Goal: Contribute content: Contribute content

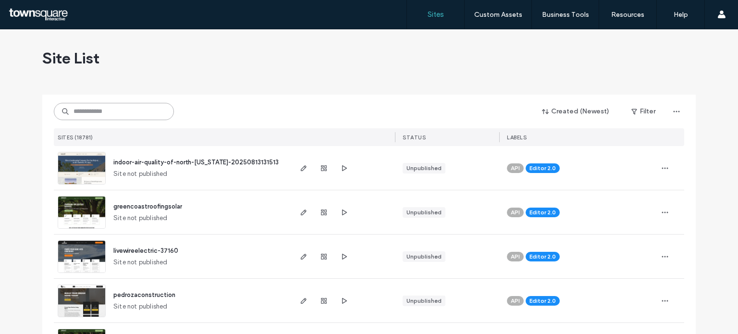
click at [87, 104] on input at bounding box center [114, 111] width 120 height 17
paste input "**********"
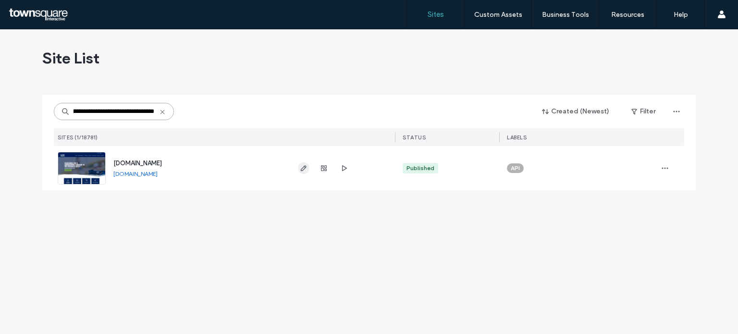
type input "**********"
click at [303, 170] on icon "button" at bounding box center [304, 168] width 8 height 8
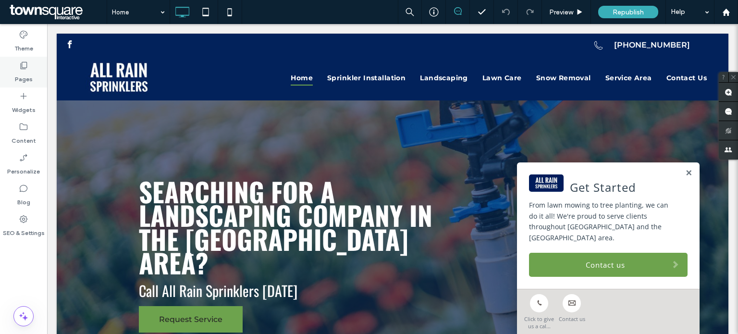
click at [25, 72] on label "Pages" at bounding box center [24, 76] width 18 height 13
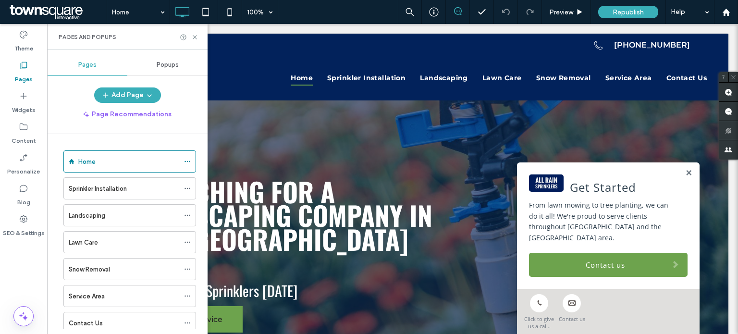
click at [25, 72] on label "Pages" at bounding box center [24, 76] width 18 height 13
click at [114, 179] on div "Sprinkler Installation" at bounding box center [124, 188] width 110 height 21
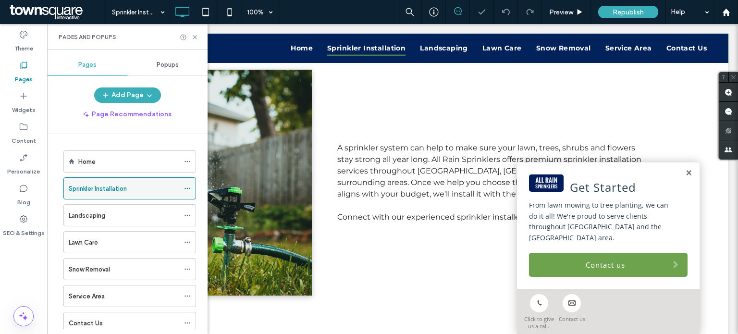
scroll to position [367, 0]
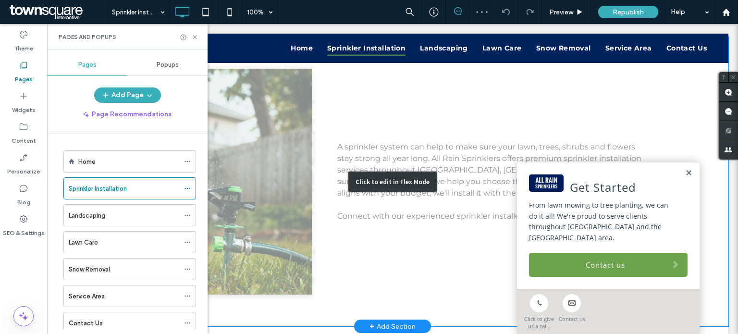
click at [395, 170] on div "Click to edit in Flex Mode" at bounding box center [392, 181] width 671 height 289
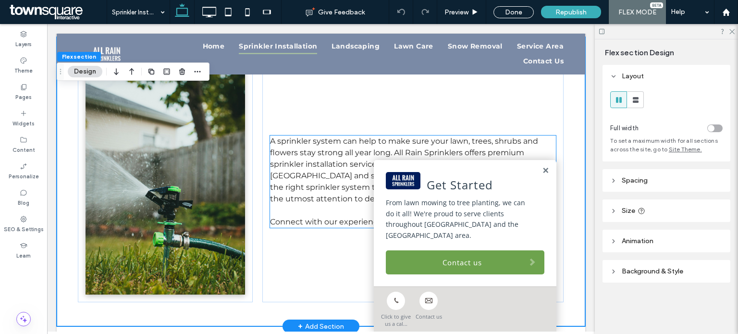
click at [335, 157] on p "A sprinkler system can help to make sure your lawn, trees, shrubs and flowers s…" at bounding box center [413, 169] width 286 height 69
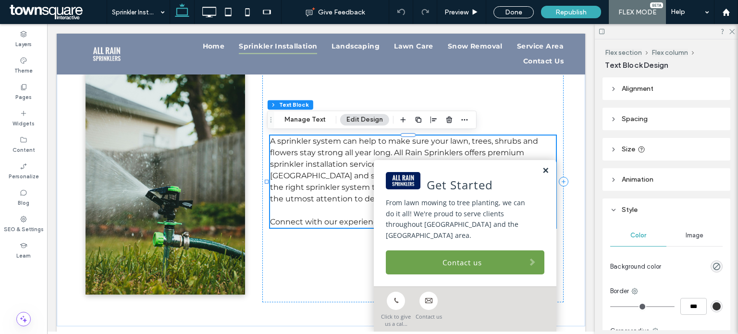
click at [542, 175] on link at bounding box center [545, 171] width 7 height 8
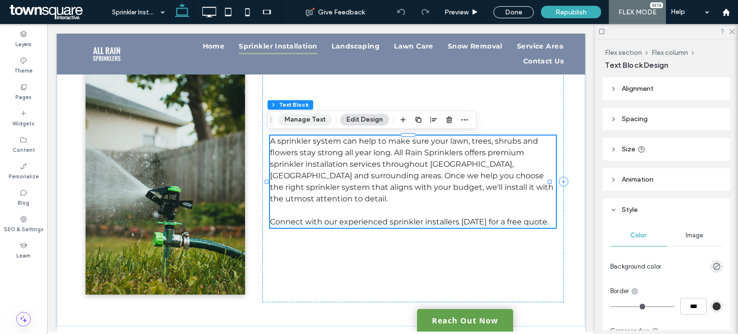
click at [309, 115] on button "Manage Text" at bounding box center [305, 120] width 54 height 12
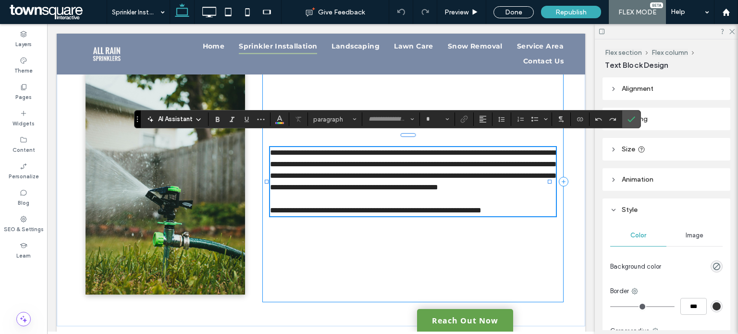
type input "**********"
type input "**"
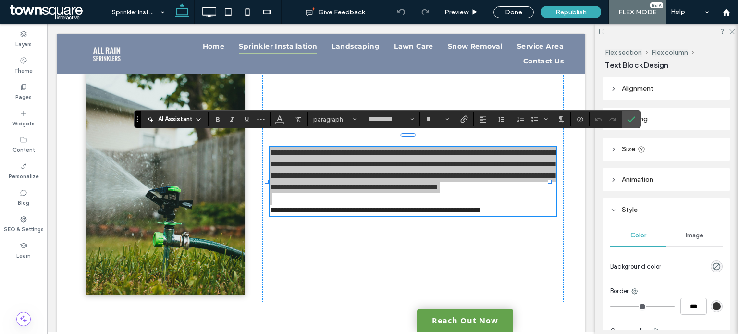
click at [183, 117] on span "AI Assistant" at bounding box center [175, 119] width 35 height 10
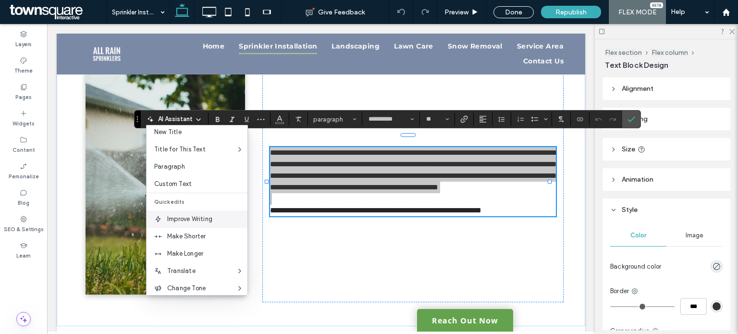
scroll to position [24, 0]
click at [181, 246] on div "Make Longer" at bounding box center [196, 252] width 101 height 17
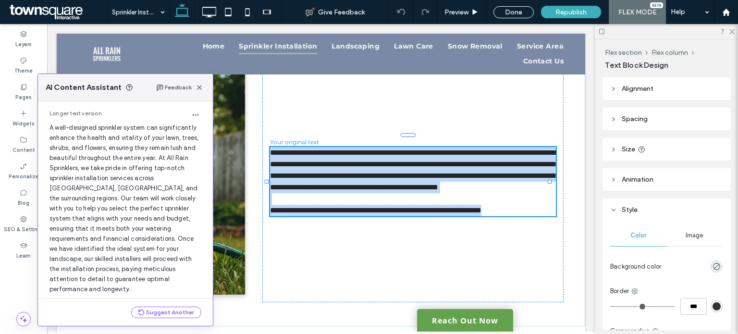
scroll to position [89, 0]
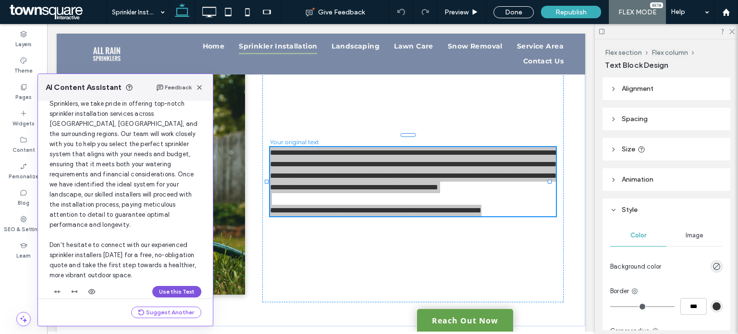
click at [160, 286] on button "Use this Text" at bounding box center [176, 292] width 49 height 12
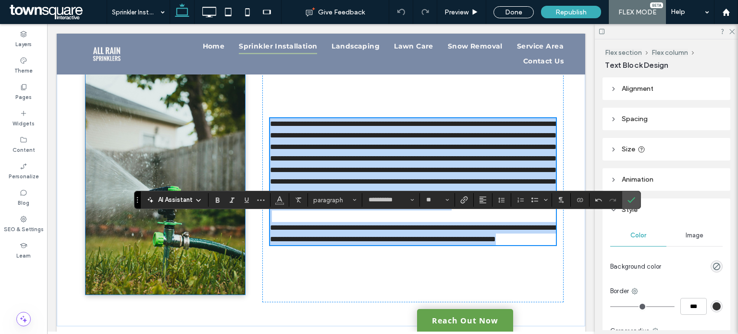
scroll to position [286, 0]
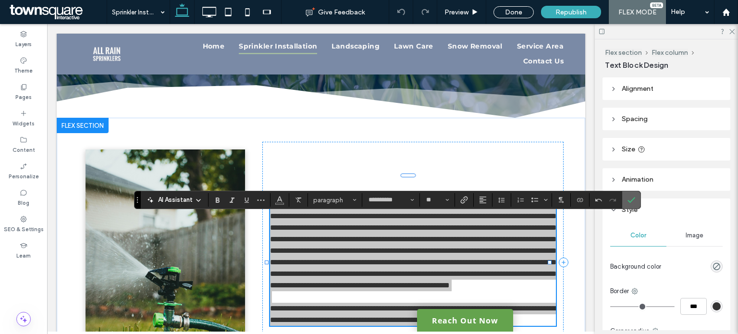
click at [634, 202] on label "Confirm" at bounding box center [631, 199] width 14 height 17
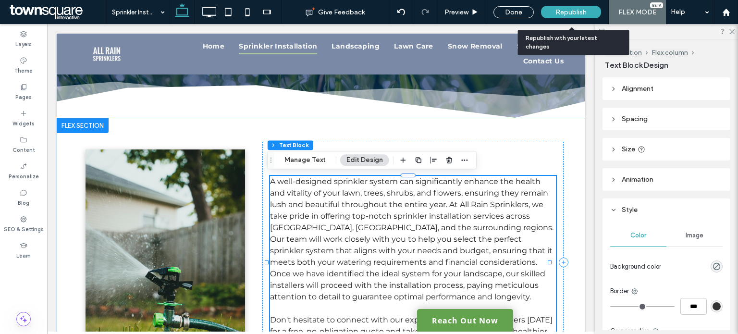
click at [561, 9] on span "Republish" at bounding box center [570, 12] width 31 height 8
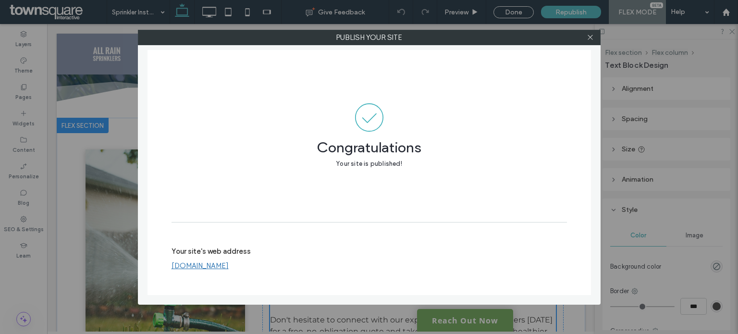
click at [91, 121] on div "Publish your site Congratulations Your site is published! Your site's web addre…" at bounding box center [369, 167] width 738 height 334
click at [591, 34] on icon at bounding box center [589, 37] width 7 height 7
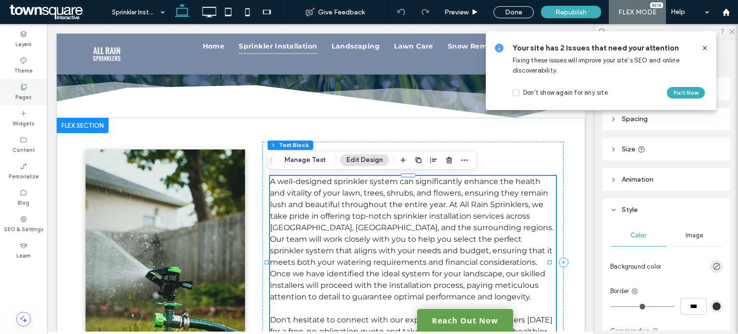
click at [20, 94] on label "Pages" at bounding box center [23, 96] width 16 height 11
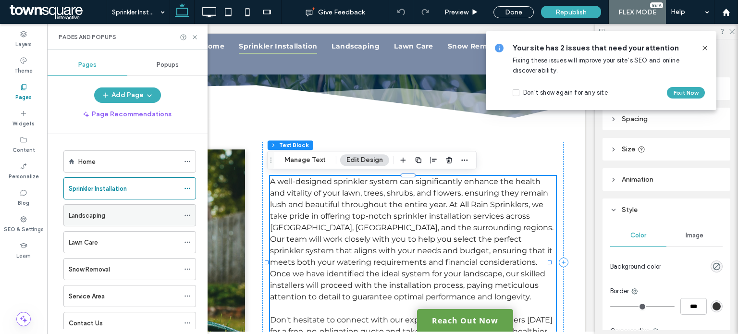
click at [121, 210] on div "Landscaping" at bounding box center [124, 215] width 110 height 10
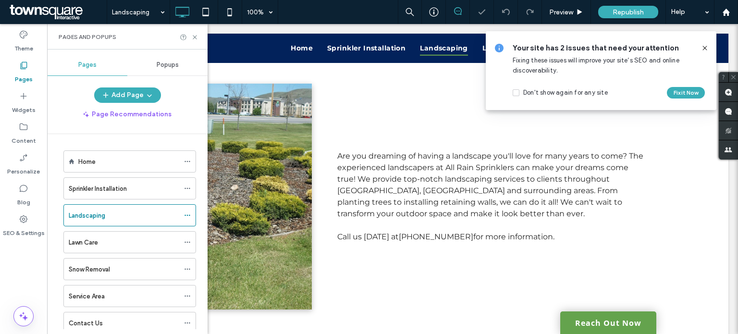
scroll to position [328, 0]
click at [353, 186] on div "Click to edit in Flex Mode" at bounding box center [392, 196] width 88 height 20
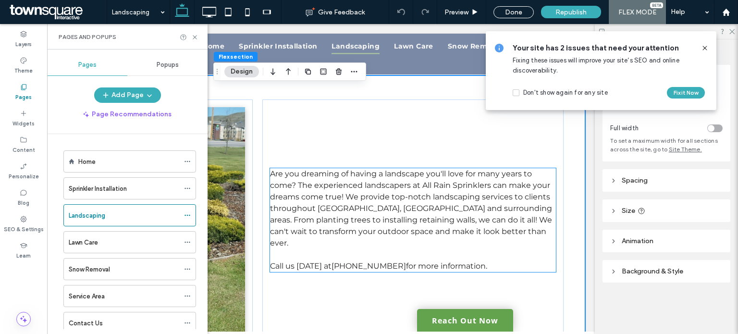
click at [300, 182] on span "Are you dreaming of having a landscape you'll love for many years to come? The …" at bounding box center [411, 208] width 282 height 78
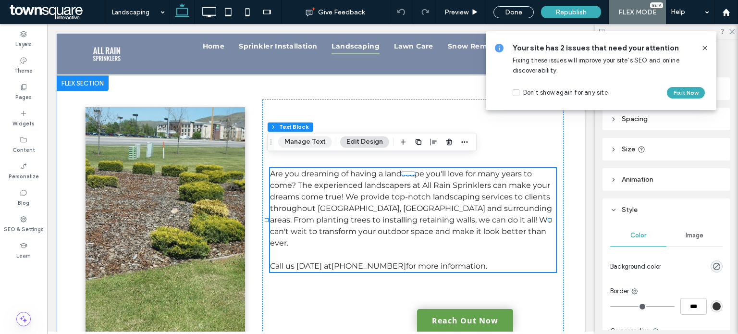
click at [298, 142] on button "Manage Text" at bounding box center [305, 142] width 54 height 12
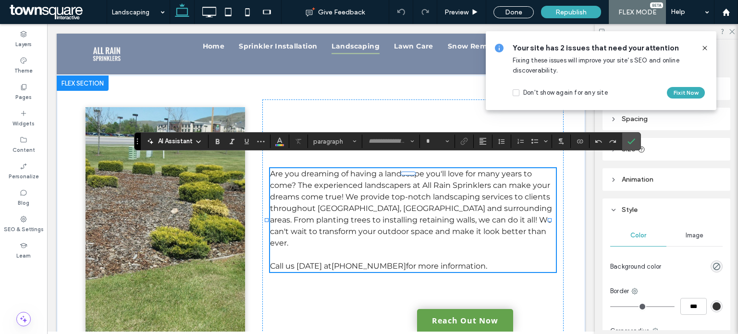
type input "**********"
type input "**"
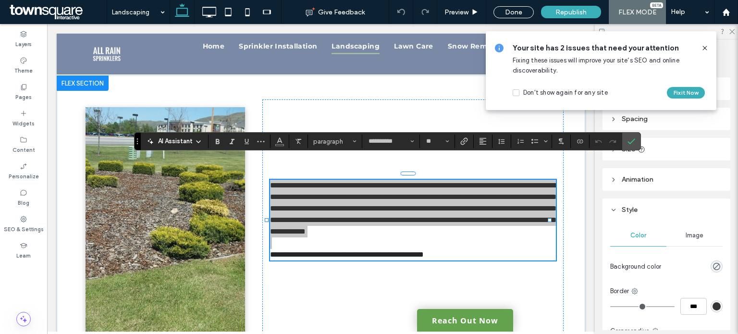
click at [195, 141] on icon at bounding box center [198, 142] width 8 height 8
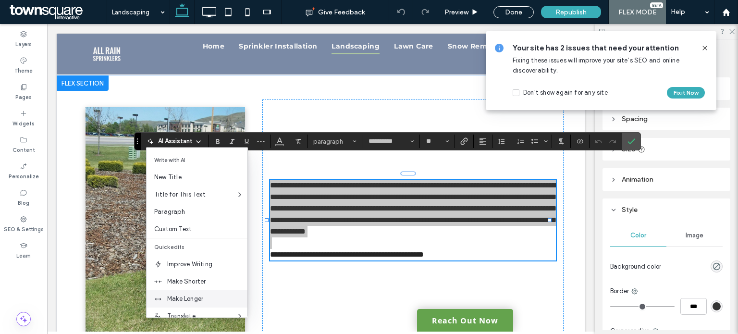
click at [187, 297] on span "Make Longer" at bounding box center [207, 299] width 80 height 10
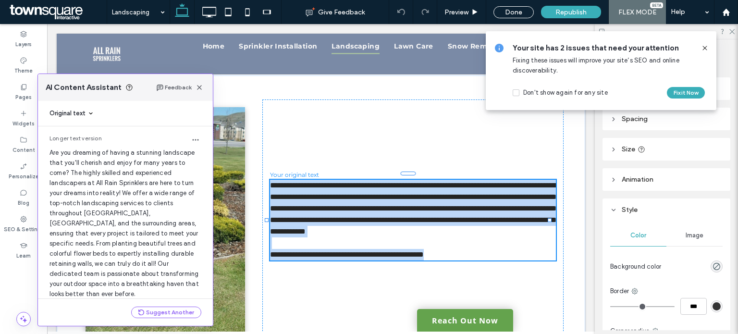
scroll to position [25, 0]
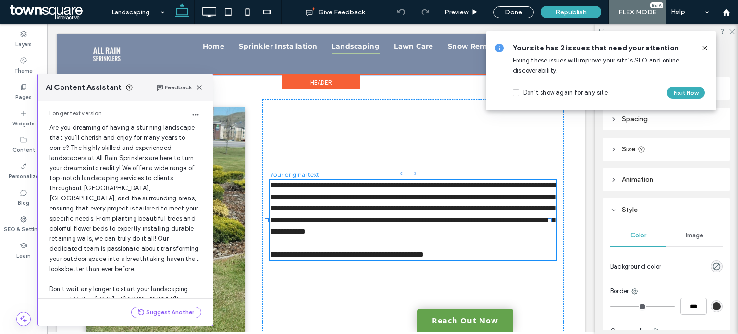
drag, startPoint x: 134, startPoint y: 64, endPoint x: 183, endPoint y: 125, distance: 78.2
click at [134, 64] on div at bounding box center [321, 54] width 528 height 41
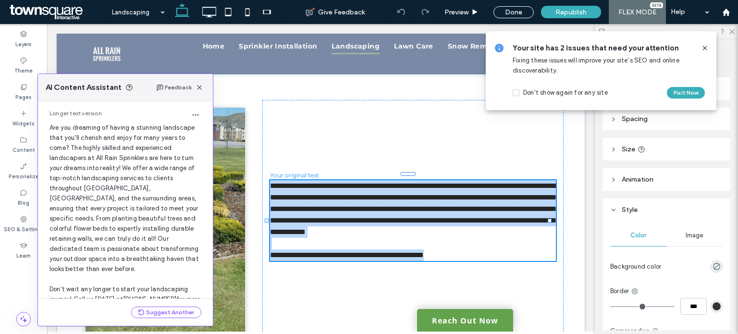
scroll to position [79, 0]
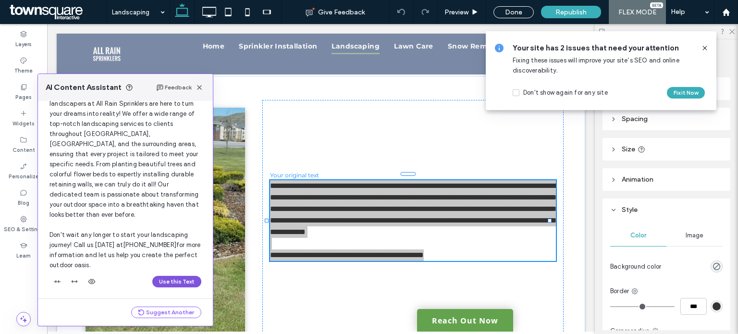
click at [158, 279] on button "Use this Text" at bounding box center [176, 282] width 49 height 12
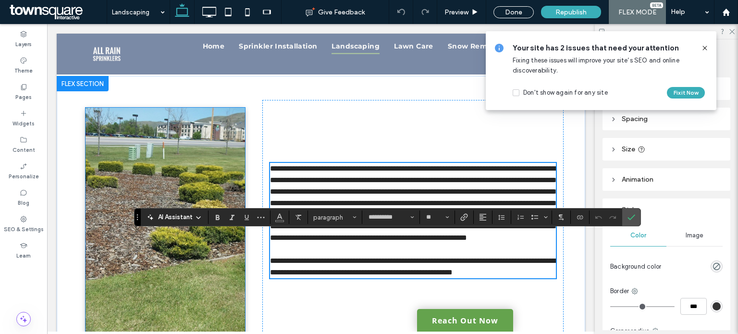
scroll to position [253, 0]
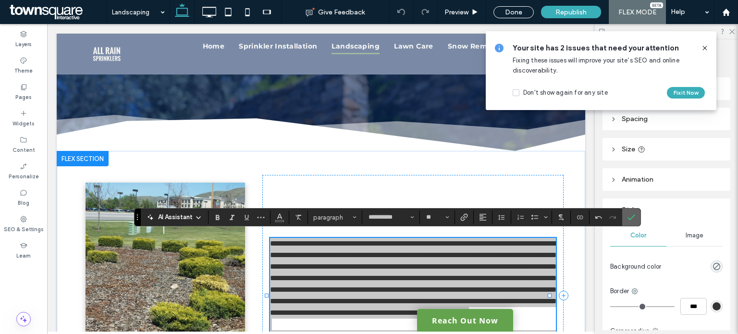
click at [628, 216] on icon "Confirm" at bounding box center [631, 217] width 8 height 8
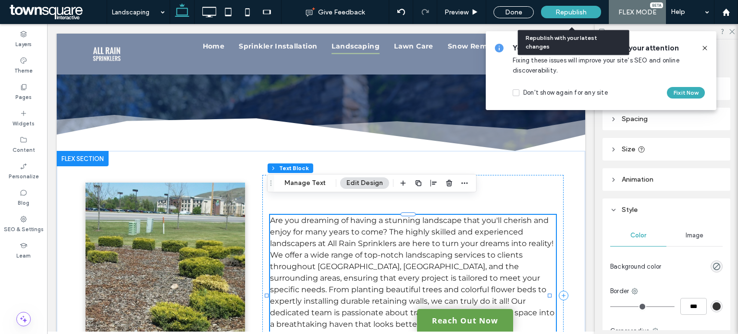
click at [574, 11] on span "Republish" at bounding box center [570, 12] width 31 height 8
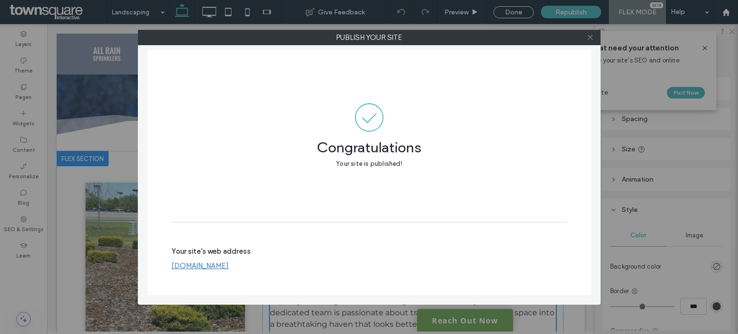
click at [588, 38] on icon at bounding box center [589, 37] width 7 height 7
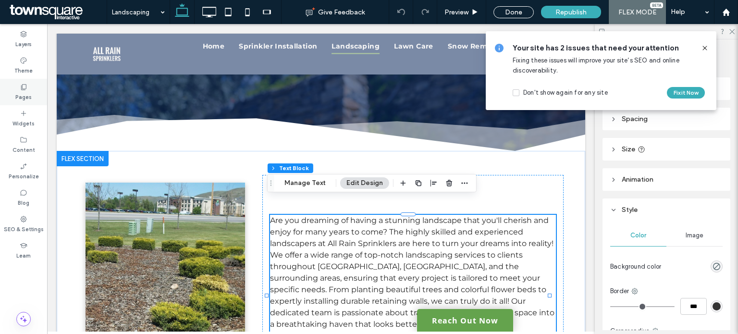
click at [21, 94] on label "Pages" at bounding box center [23, 96] width 16 height 11
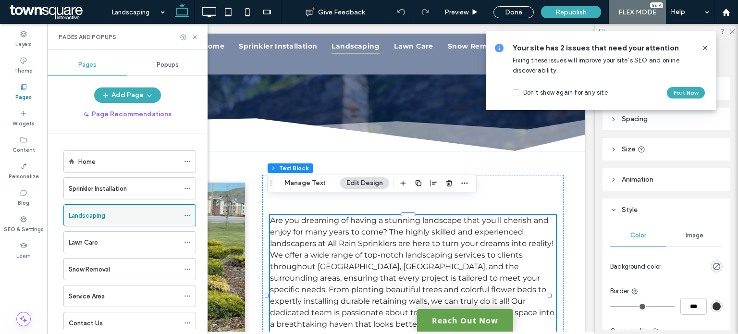
scroll to position [27, 0]
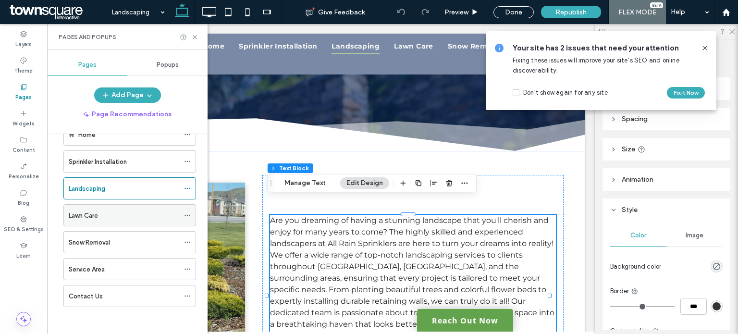
click at [86, 218] on label "Lawn Care" at bounding box center [83, 215] width 29 height 17
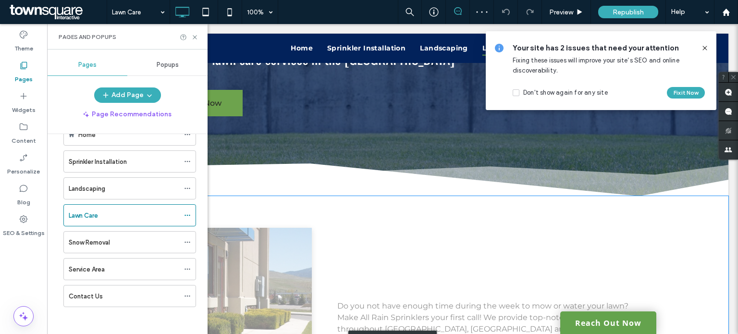
scroll to position [299, 0]
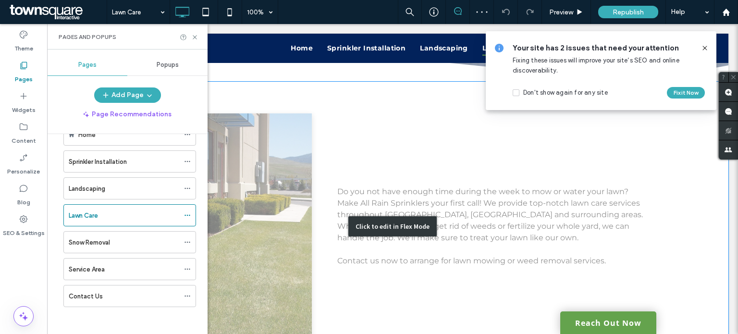
click at [514, 230] on div "Click to edit in Flex Mode" at bounding box center [392, 226] width 671 height 289
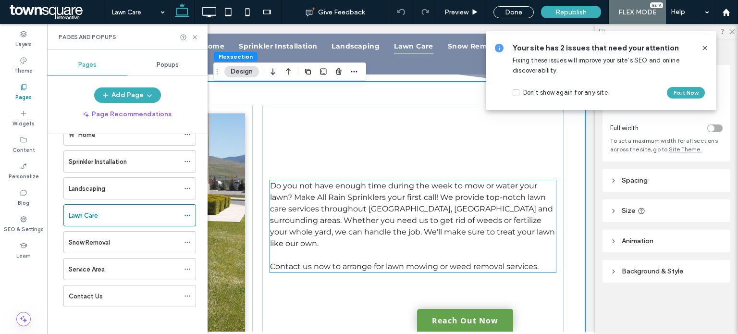
click at [477, 205] on span "Do you not have enough time during the week to mow or water your lawn? Make All…" at bounding box center [412, 214] width 285 height 67
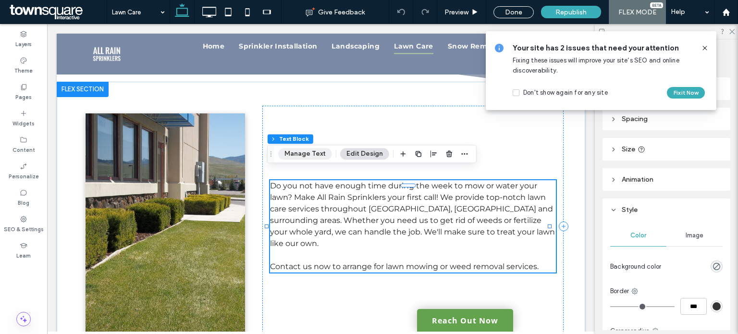
click at [305, 157] on button "Manage Text" at bounding box center [305, 154] width 54 height 12
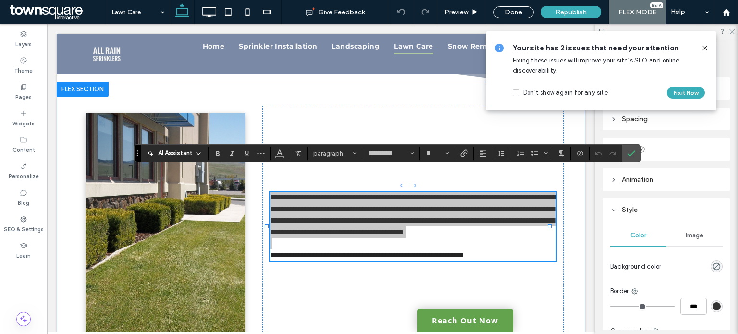
click at [194, 162] on div "**********" at bounding box center [387, 153] width 507 height 18
click at [192, 157] on span "AI Assistant" at bounding box center [175, 153] width 35 height 10
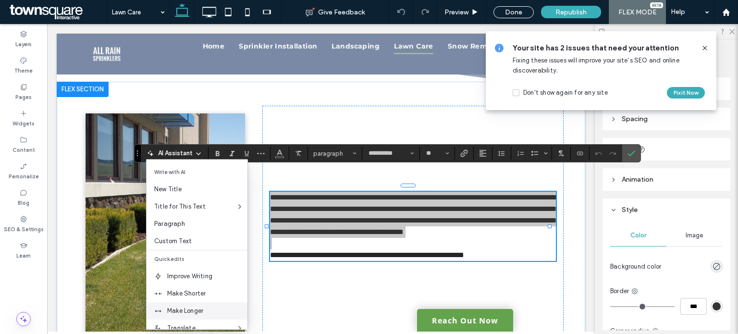
click at [192, 310] on span "Make Longer" at bounding box center [207, 311] width 80 height 10
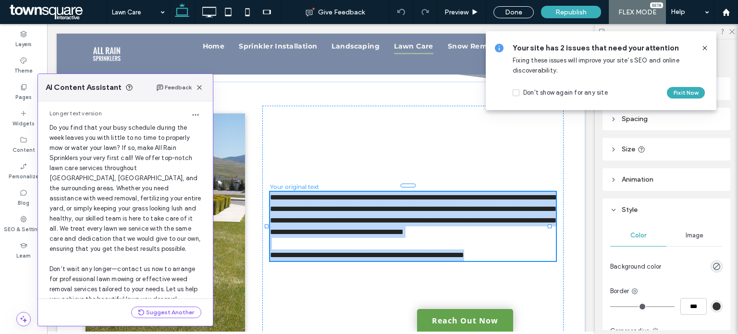
scroll to position [60, 0]
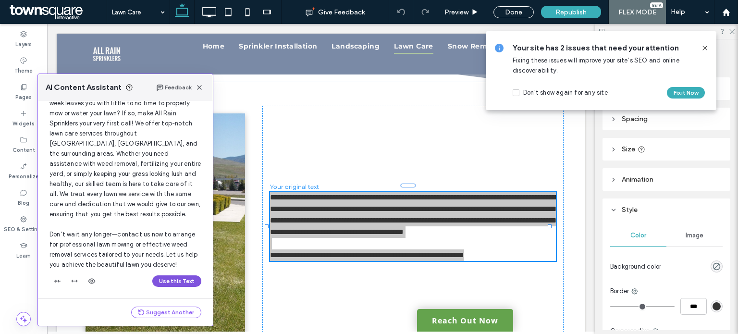
click at [165, 280] on button "Use this Text" at bounding box center [176, 281] width 49 height 12
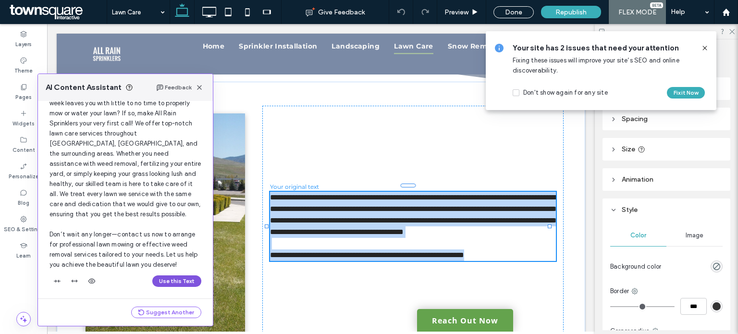
scroll to position [230, 0]
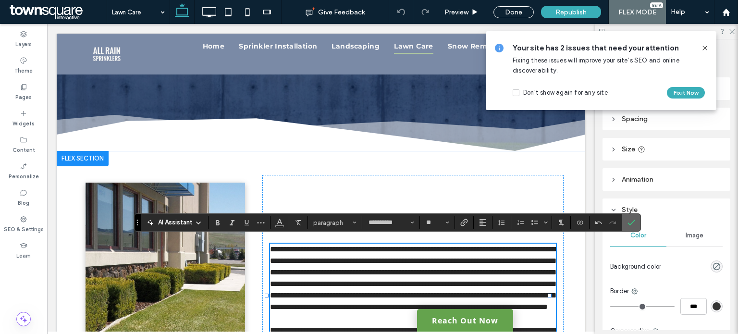
click at [629, 220] on icon "Confirm" at bounding box center [631, 222] width 8 height 8
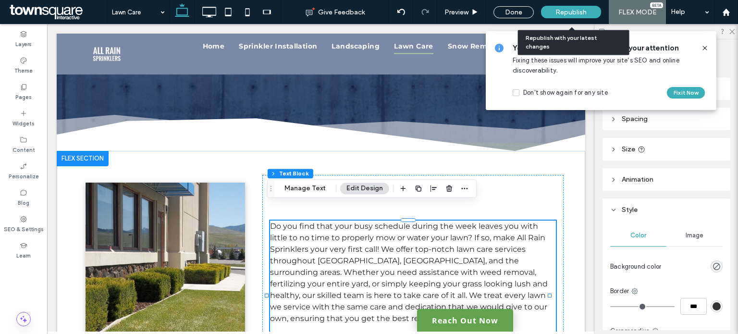
click at [566, 9] on span "Republish" at bounding box center [570, 12] width 31 height 8
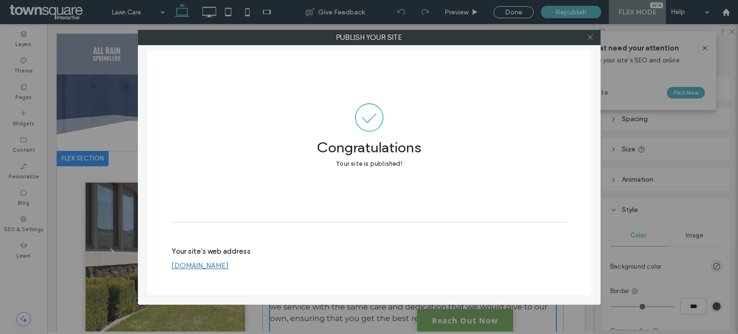
click at [588, 38] on icon at bounding box center [589, 37] width 7 height 7
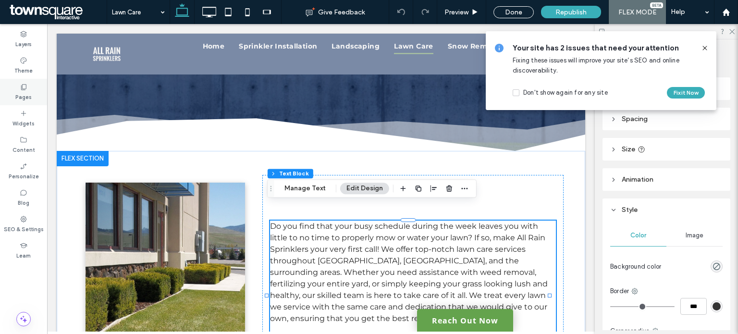
click at [24, 85] on icon at bounding box center [24, 87] width 8 height 8
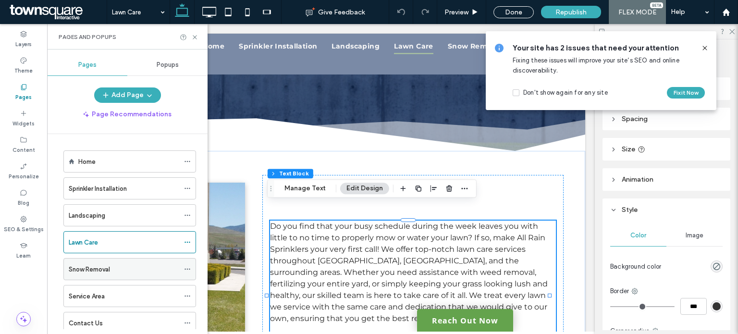
click at [102, 263] on label "Snow Removal" at bounding box center [89, 269] width 41 height 17
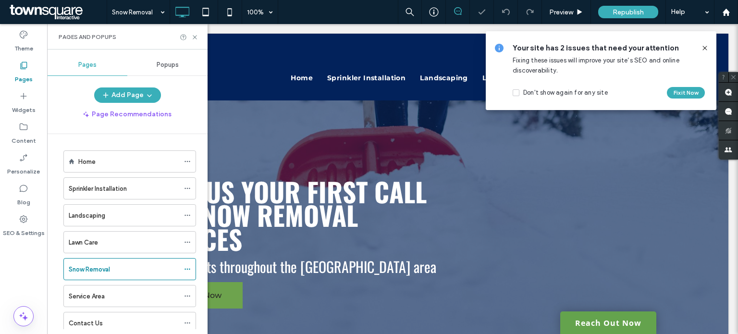
click at [704, 49] on icon at bounding box center [705, 48] width 8 height 8
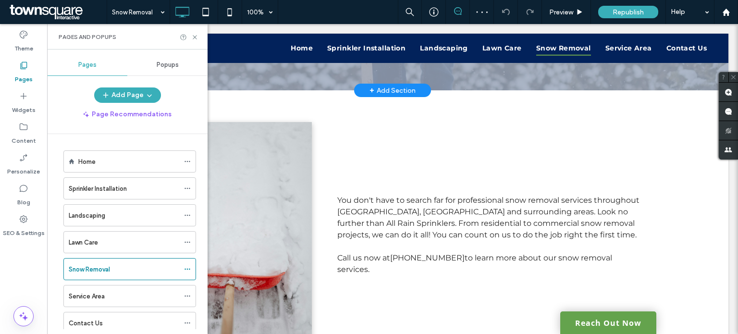
scroll to position [298, 0]
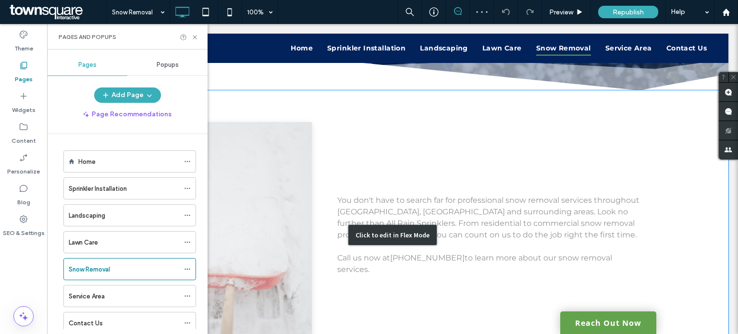
click at [432, 214] on div "Click to edit in Flex Mode" at bounding box center [392, 234] width 671 height 289
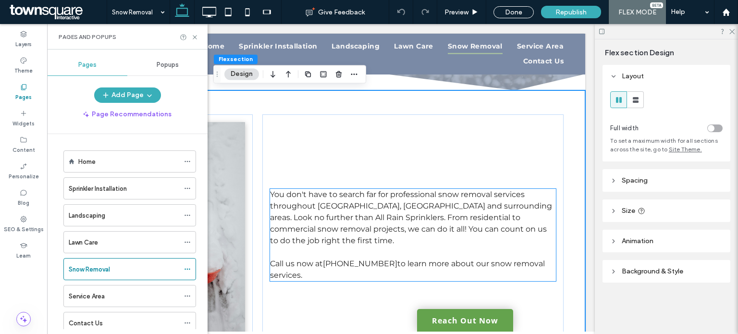
click at [432, 214] on span "You don't have to search far for professional snow removal services throughout …" at bounding box center [411, 217] width 282 height 55
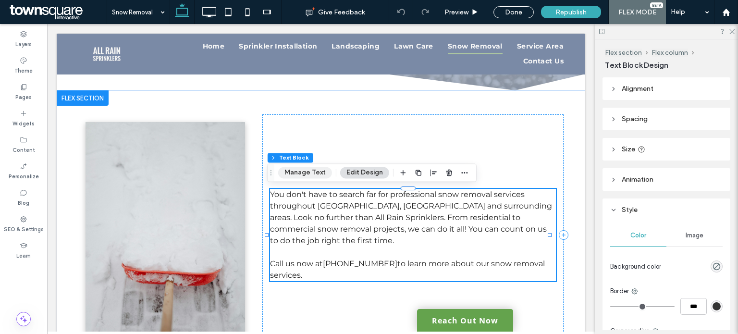
click at [301, 169] on button "Manage Text" at bounding box center [305, 173] width 54 height 12
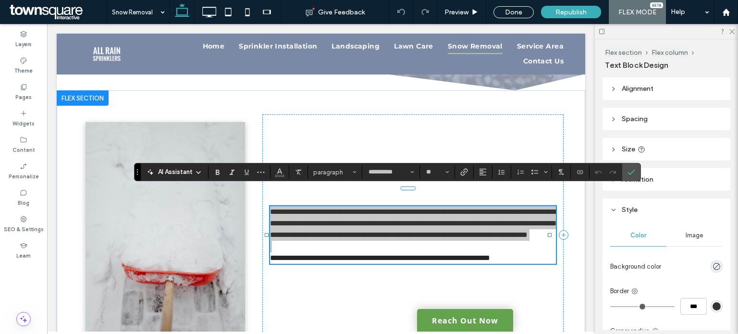
click at [197, 174] on icon at bounding box center [198, 173] width 8 height 8
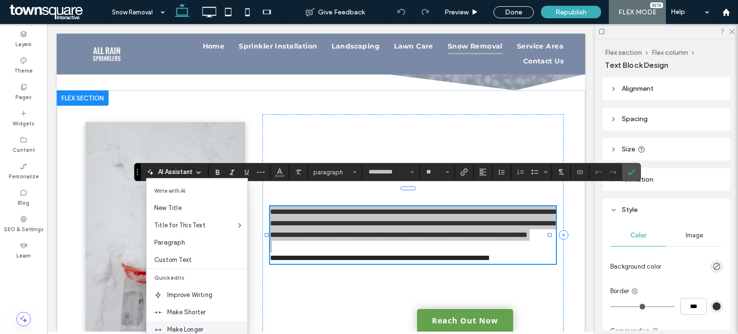
click at [187, 326] on span "Make Longer" at bounding box center [207, 330] width 80 height 10
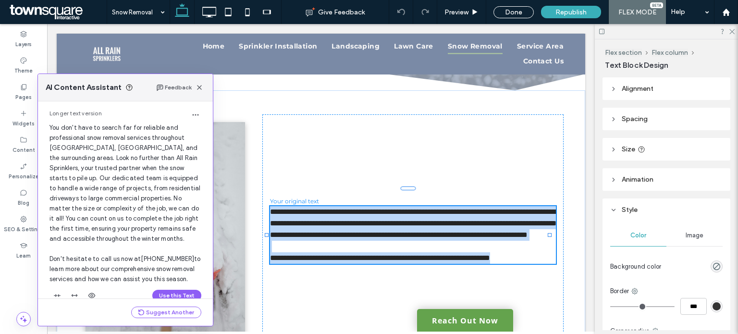
scroll to position [49, 0]
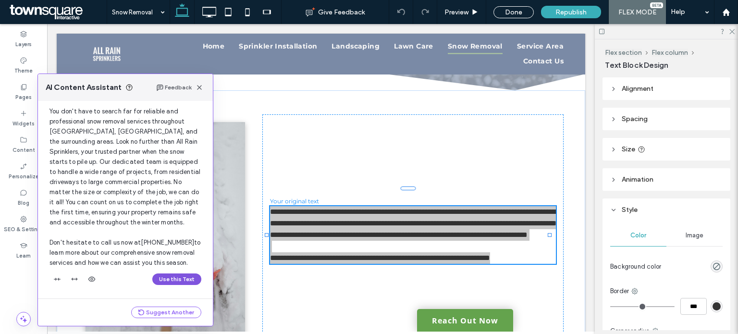
click at [177, 279] on button "Use this Text" at bounding box center [176, 279] width 49 height 12
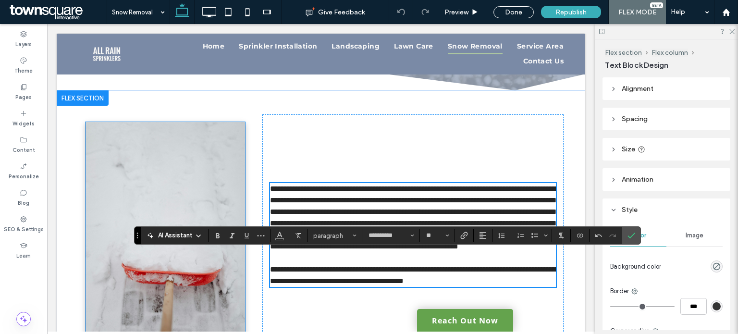
scroll to position [234, 0]
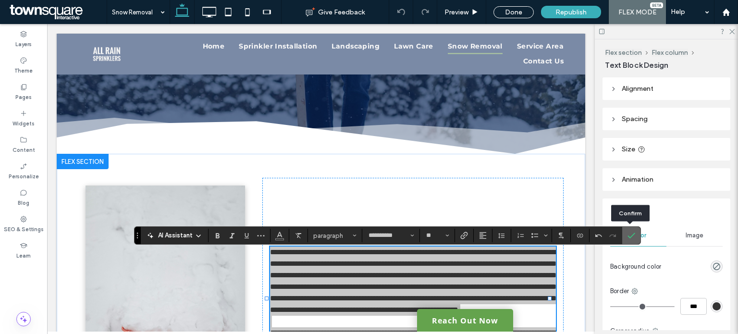
click at [634, 234] on label "Confirm" at bounding box center [631, 235] width 14 height 17
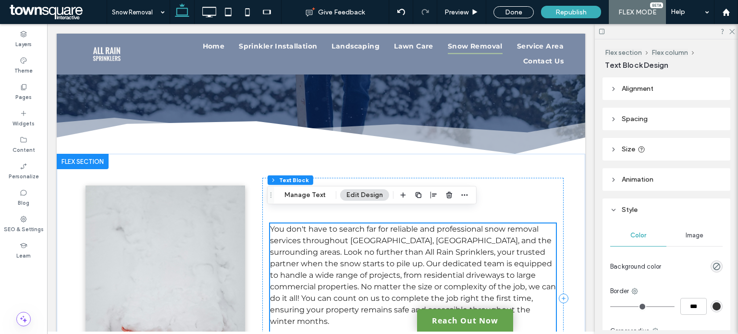
scroll to position [303, 0]
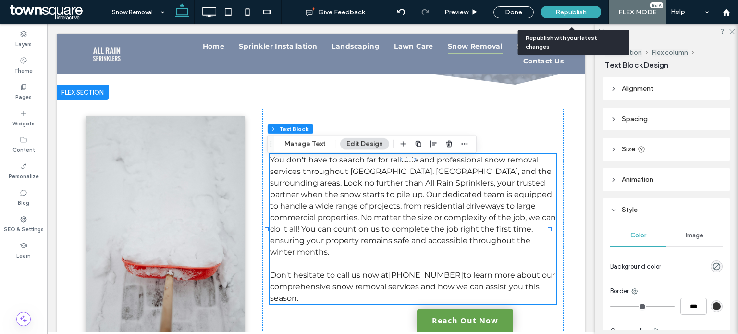
click at [581, 16] on div "Republish" at bounding box center [571, 12] width 60 height 12
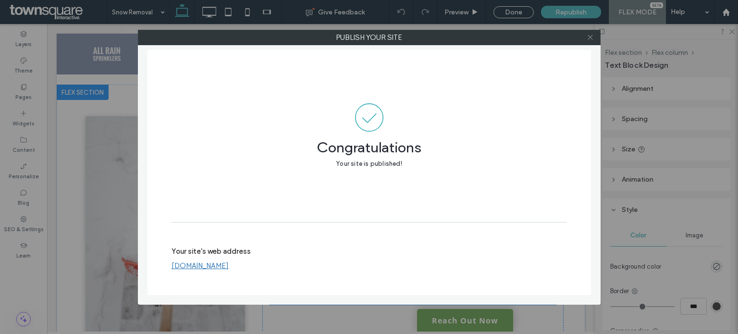
click at [589, 34] on icon at bounding box center [589, 37] width 7 height 7
